Goal: Task Accomplishment & Management: Manage account settings

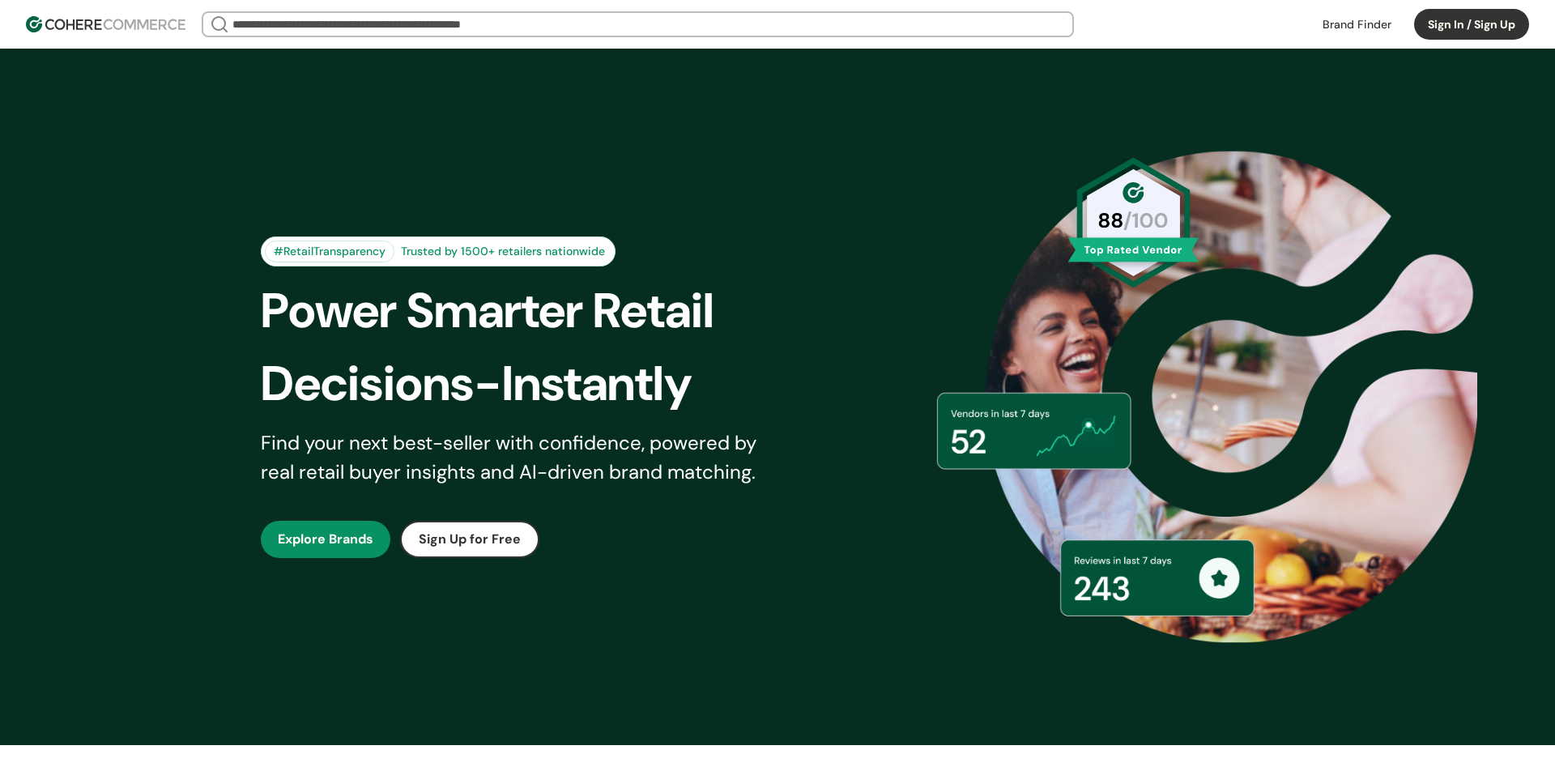
click at [1449, 34] on button "Sign In / Sign Up" at bounding box center [1471, 23] width 115 height 30
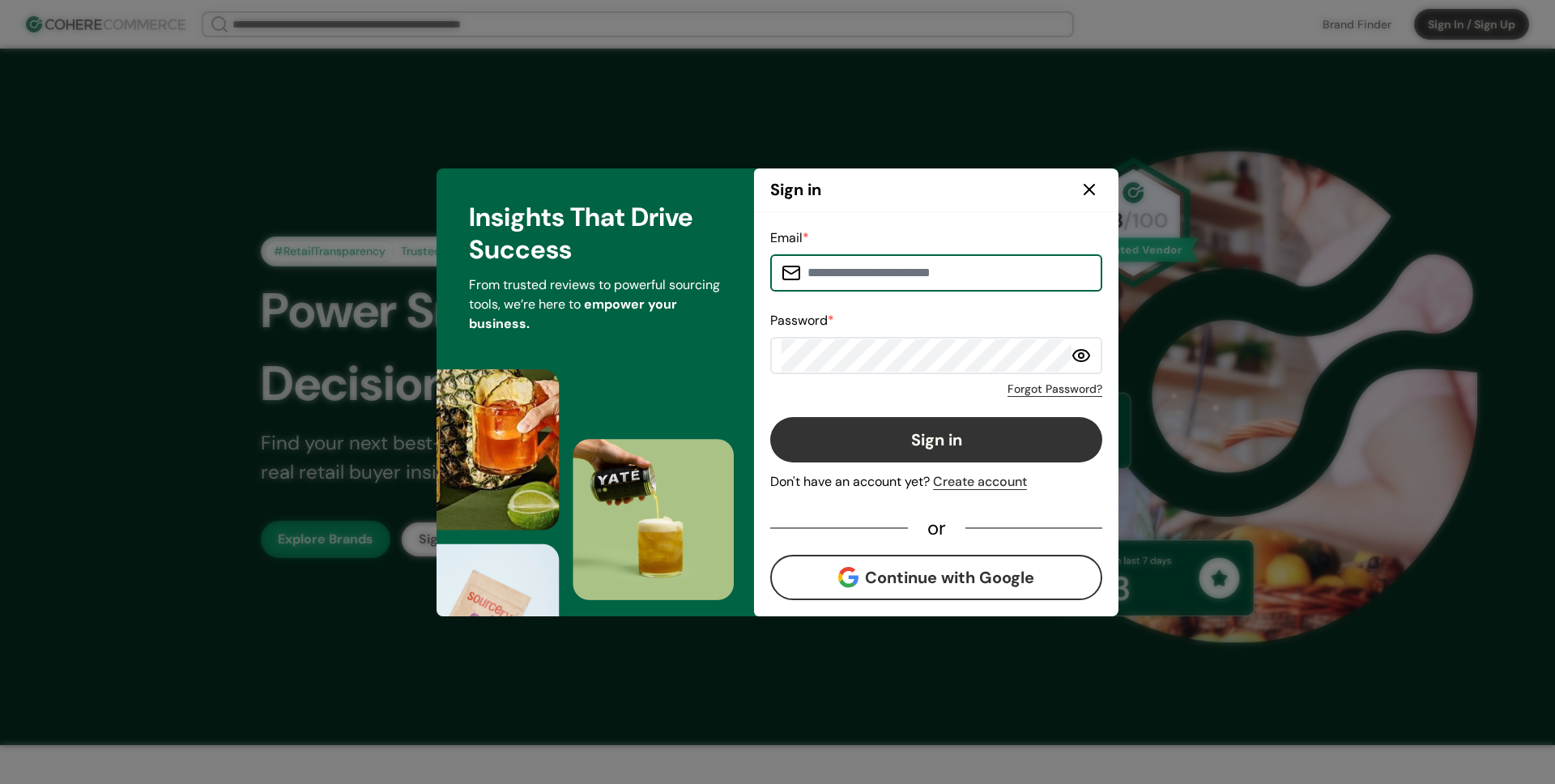
click at [851, 260] on input at bounding box center [946, 272] width 290 height 32
click at [886, 269] on input at bounding box center [946, 272] width 290 height 32
click at [906, 281] on input at bounding box center [946, 272] width 290 height 32
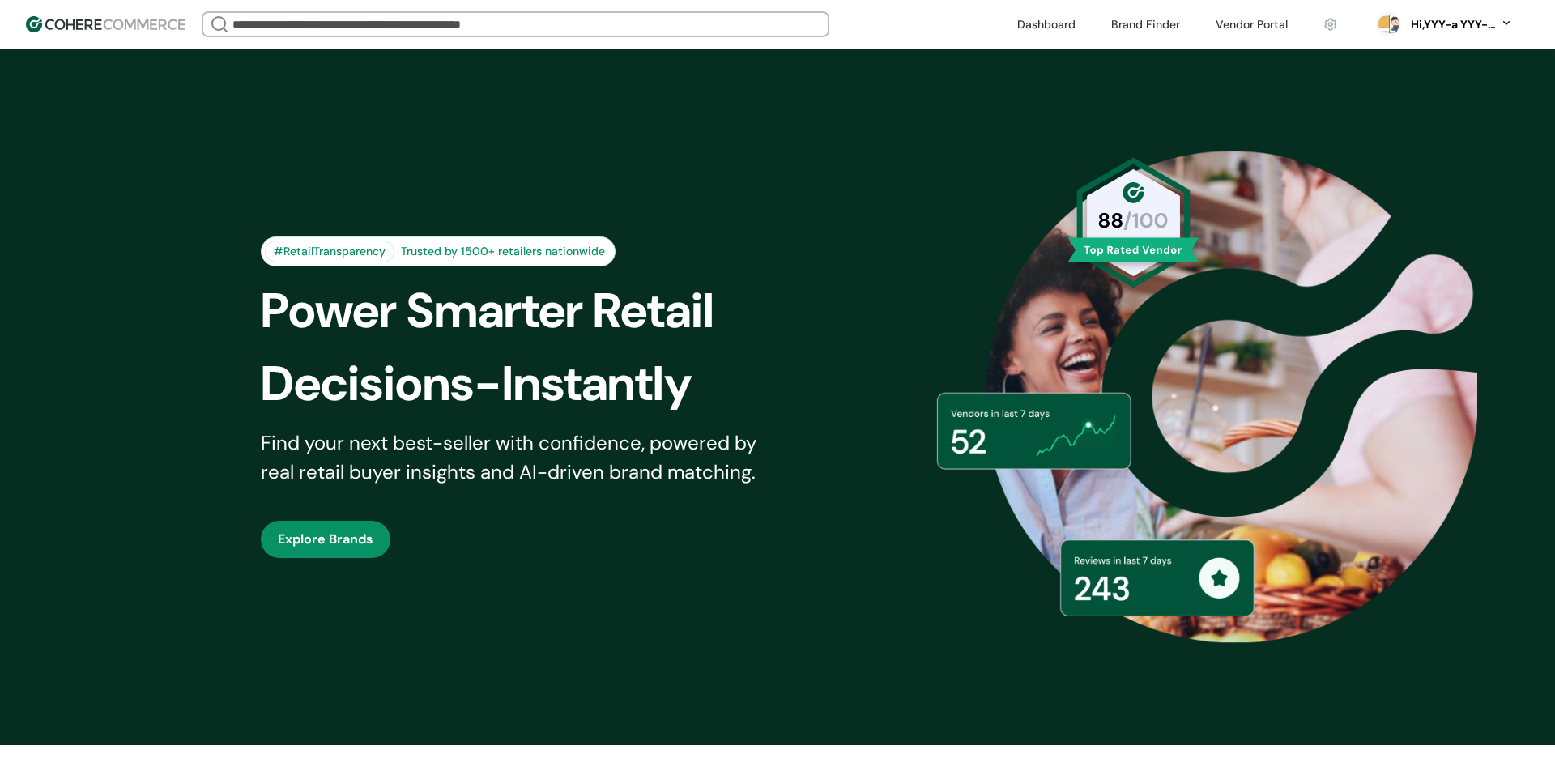
click at [1468, 28] on div "Hi, YYY-a YYY-aa" at bounding box center [1452, 24] width 89 height 17
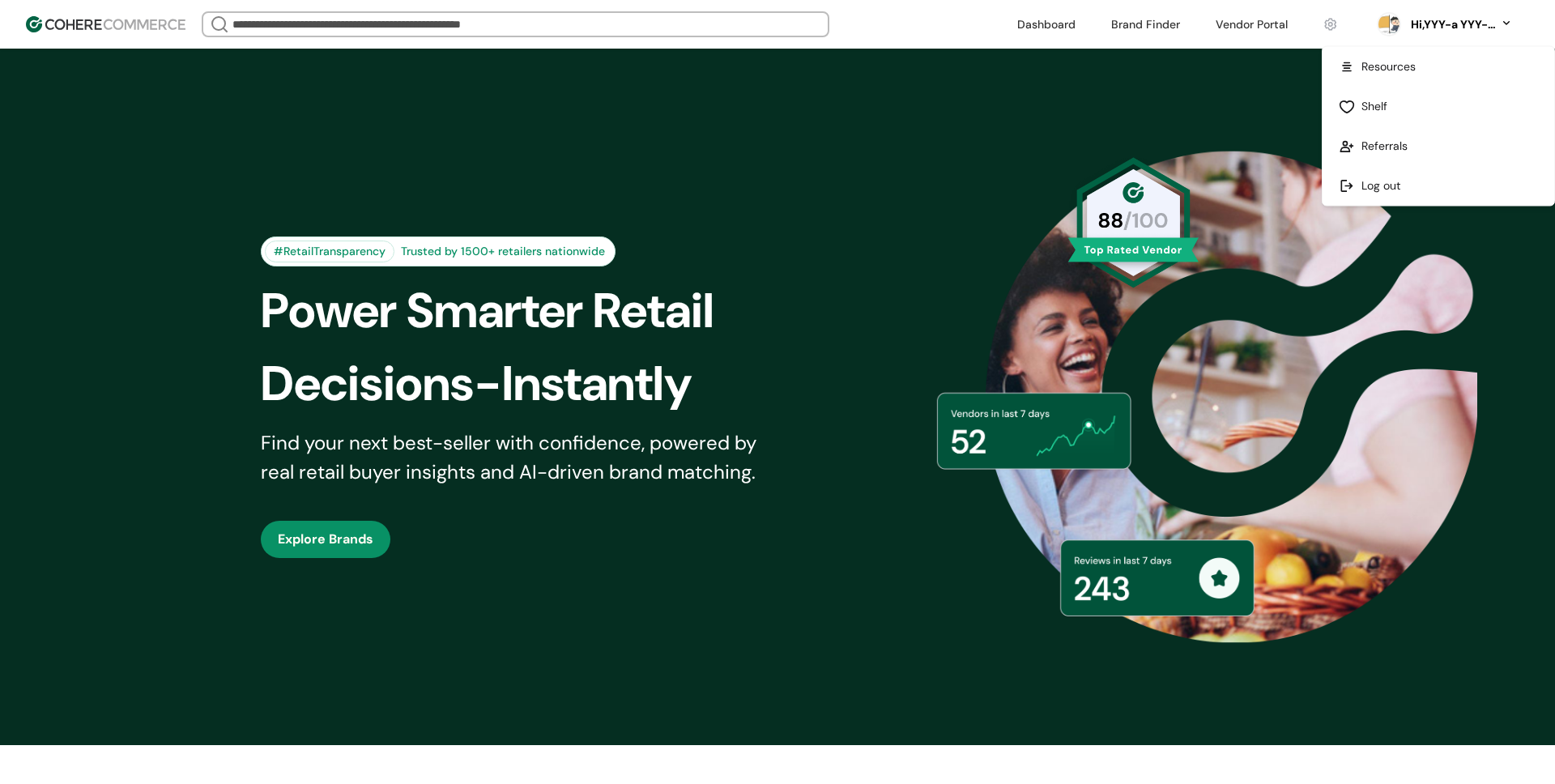
click at [1393, 189] on link at bounding box center [1438, 186] width 232 height 40
